Goal: Information Seeking & Learning: Check status

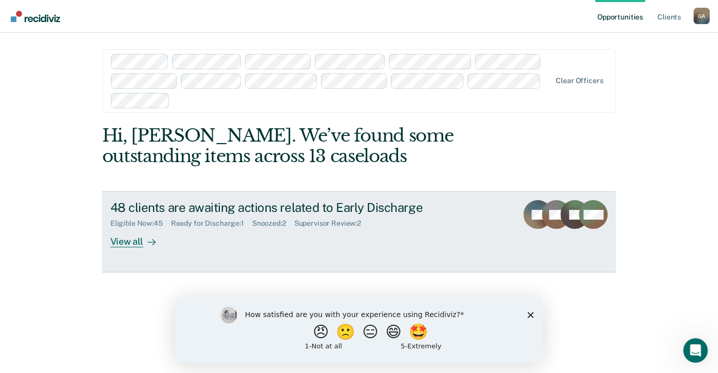
scroll to position [10, 0]
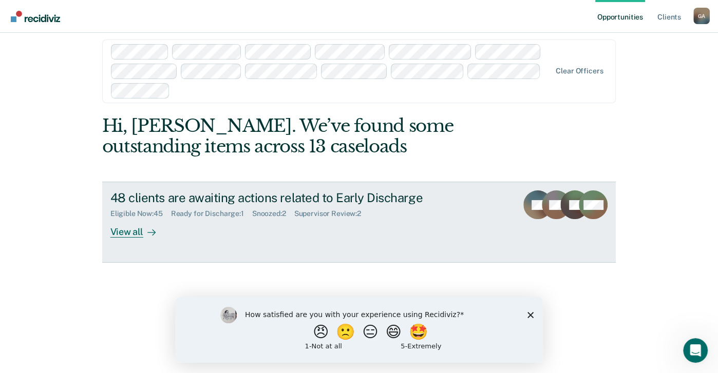
click at [134, 233] on div "View all" at bounding box center [139, 228] width 58 height 20
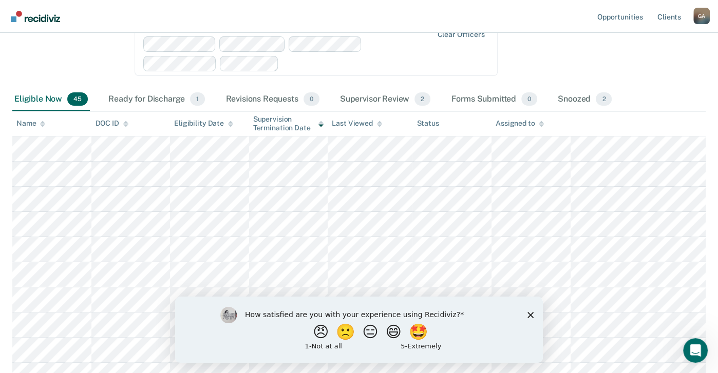
scroll to position [154, 0]
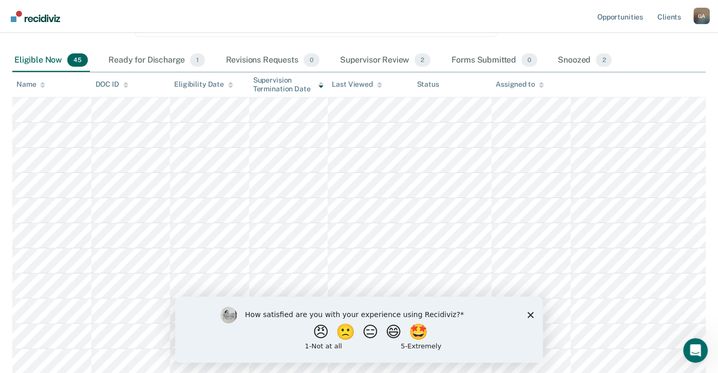
click at [529, 316] on polygon "Close survey" at bounding box center [530, 315] width 6 height 6
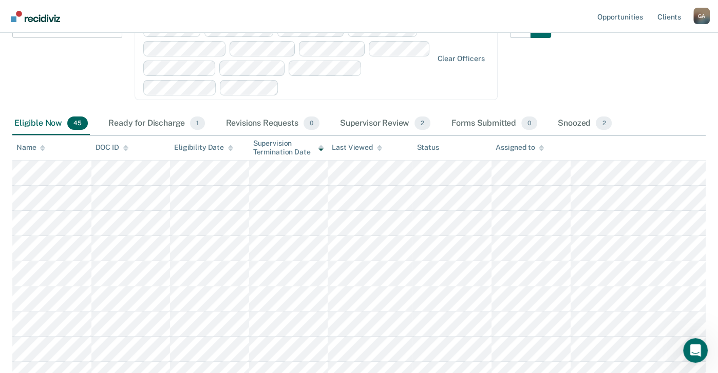
scroll to position [74, 0]
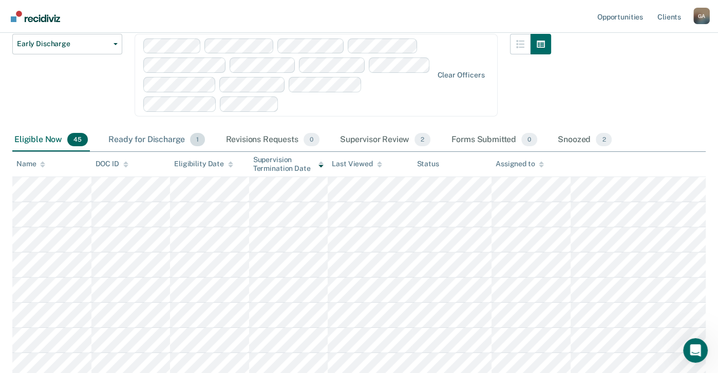
click at [164, 139] on div "Ready for Discharge 1" at bounding box center [156, 140] width 101 height 23
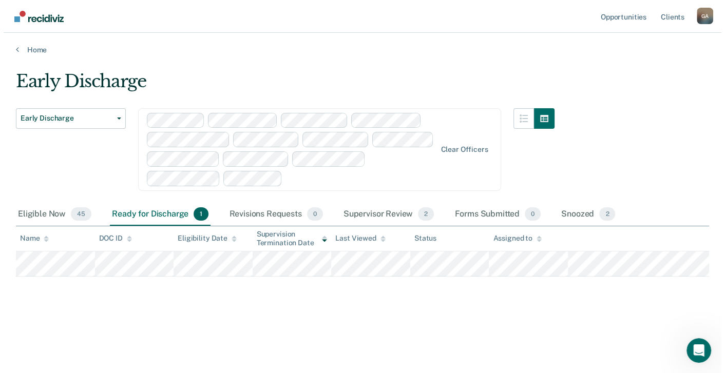
scroll to position [0, 0]
